Goal: Check status: Check status

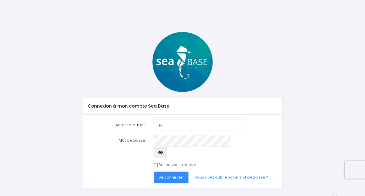
type input "[PERSON_NAME][EMAIL_ADDRESS][PERSON_NAME][DOMAIN_NAME]"
click at [154, 171] on button "Se connecter" at bounding box center [171, 177] width 35 height 12
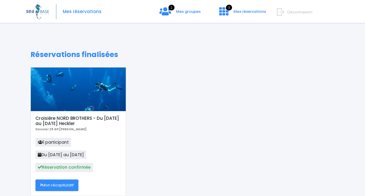
click at [53, 187] on link "Mon récapitulatif" at bounding box center [56, 185] width 43 height 12
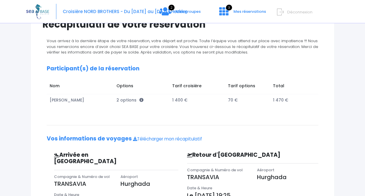
scroll to position [52, 0]
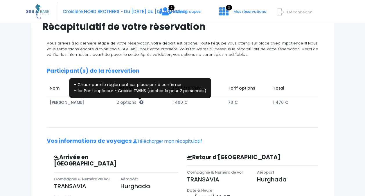
click at [140, 102] on icon at bounding box center [141, 102] width 4 height 4
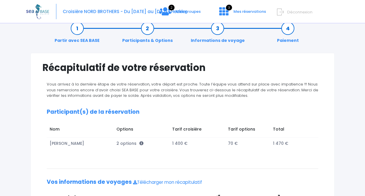
scroll to position [0, 0]
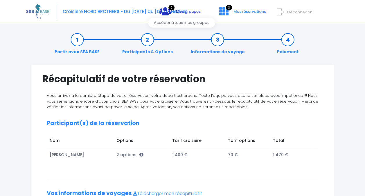
click at [174, 10] on span "2" at bounding box center [171, 8] width 6 height 6
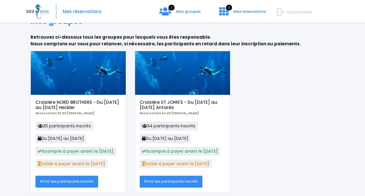
scroll to position [39, 0]
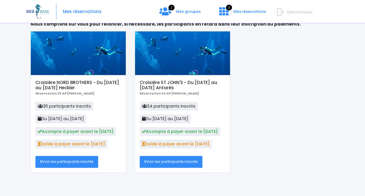
click at [80, 159] on link "Voir les participants inscrits" at bounding box center [66, 162] width 63 height 12
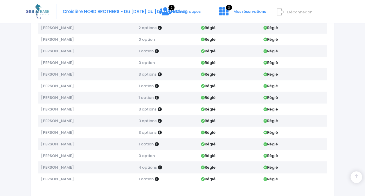
scroll to position [215, 0]
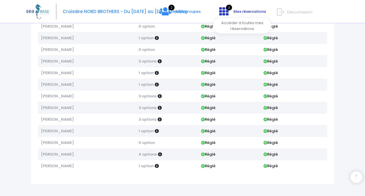
click at [252, 11] on span "Mes réservations" at bounding box center [249, 12] width 32 height 6
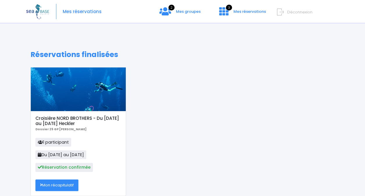
click at [85, 88] on div at bounding box center [78, 89] width 95 height 44
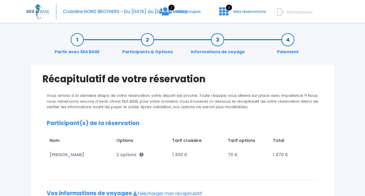
click at [147, 39] on link "Participants & Options" at bounding box center [147, 46] width 56 height 18
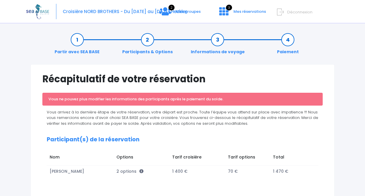
click at [222, 41] on link "Informations de voyage" at bounding box center [217, 46] width 60 height 18
click at [149, 38] on link "Participants & Options" at bounding box center [147, 46] width 56 height 18
